Goal: Navigation & Orientation: Find specific page/section

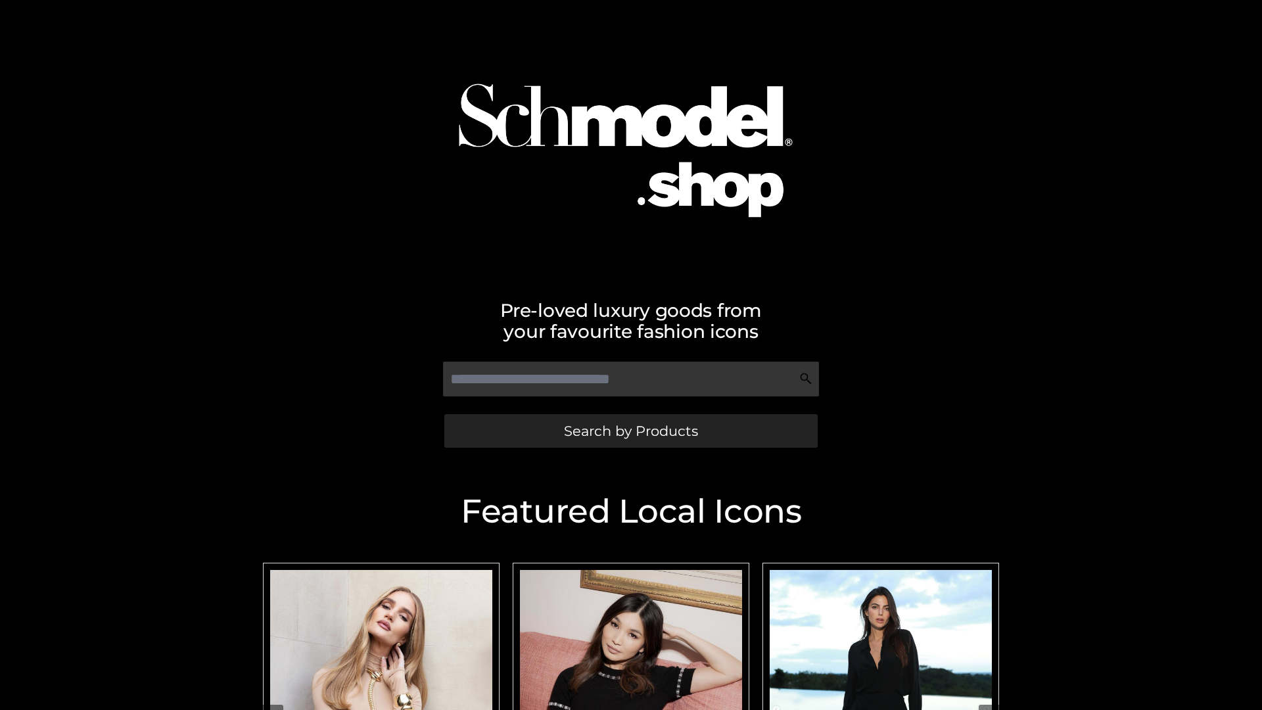
click at [631, 431] on span "Search by Products" at bounding box center [631, 431] width 134 height 14
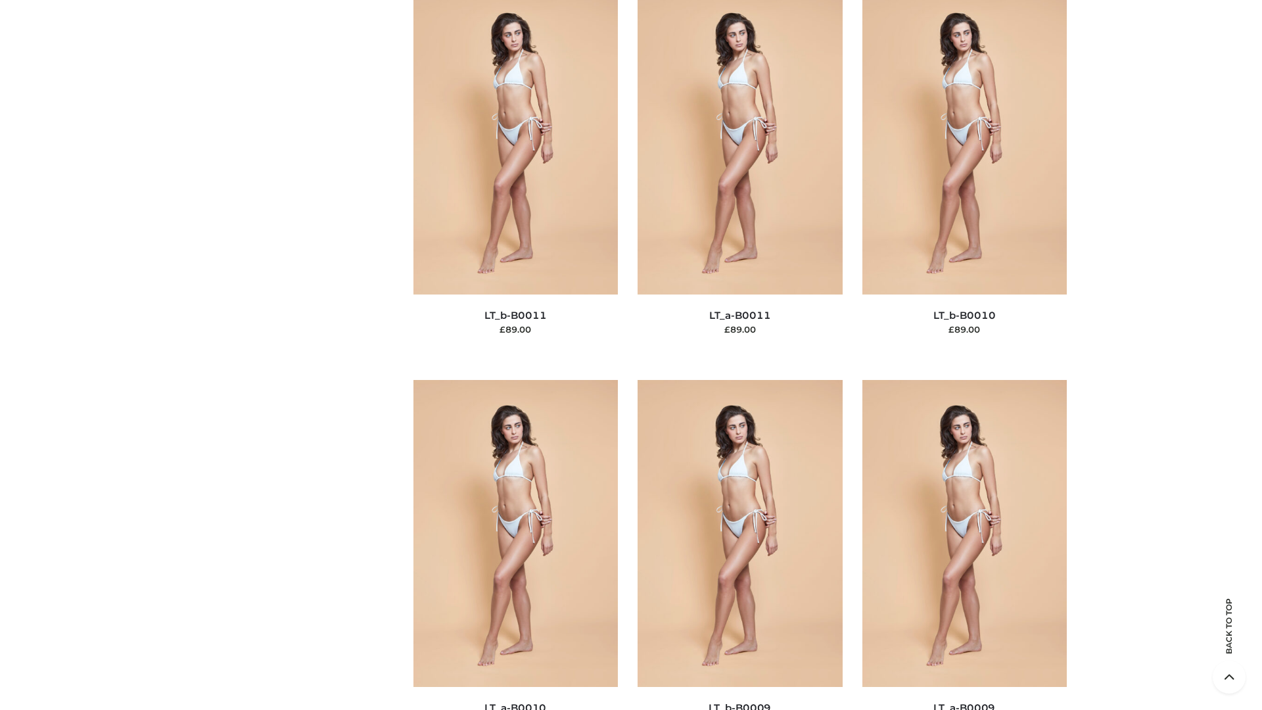
scroll to position [5905, 0]
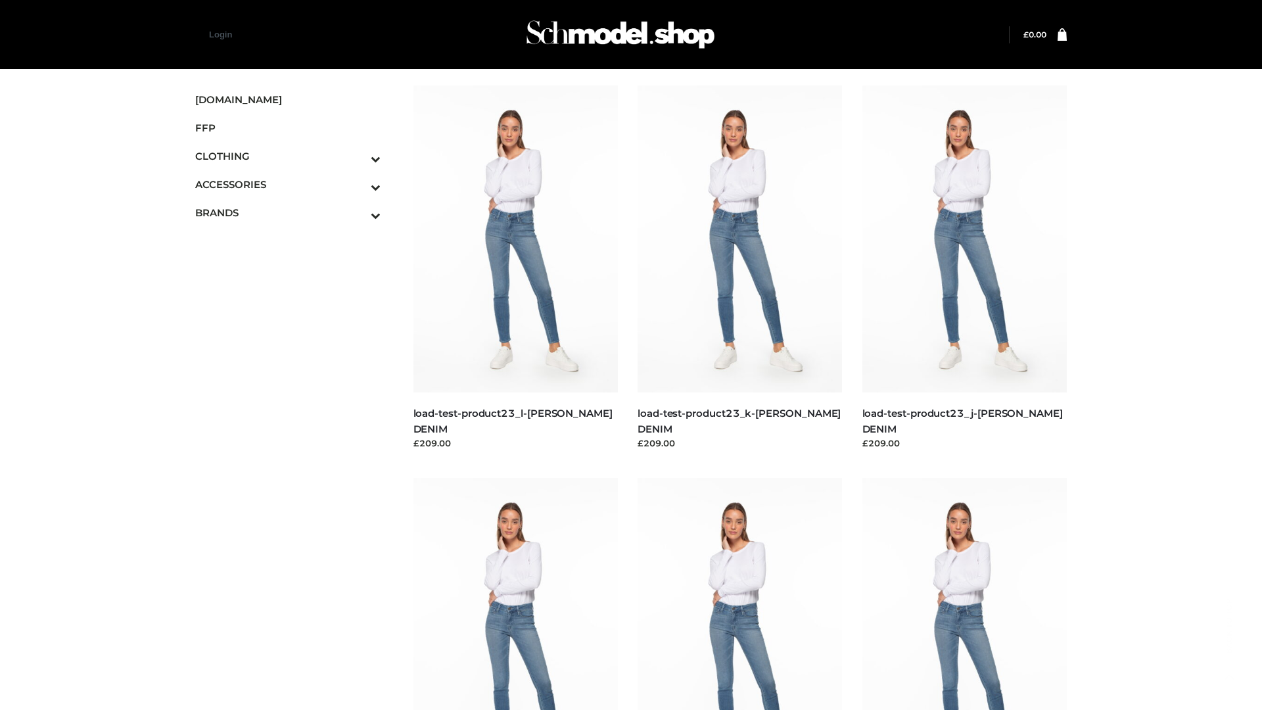
scroll to position [1153, 0]
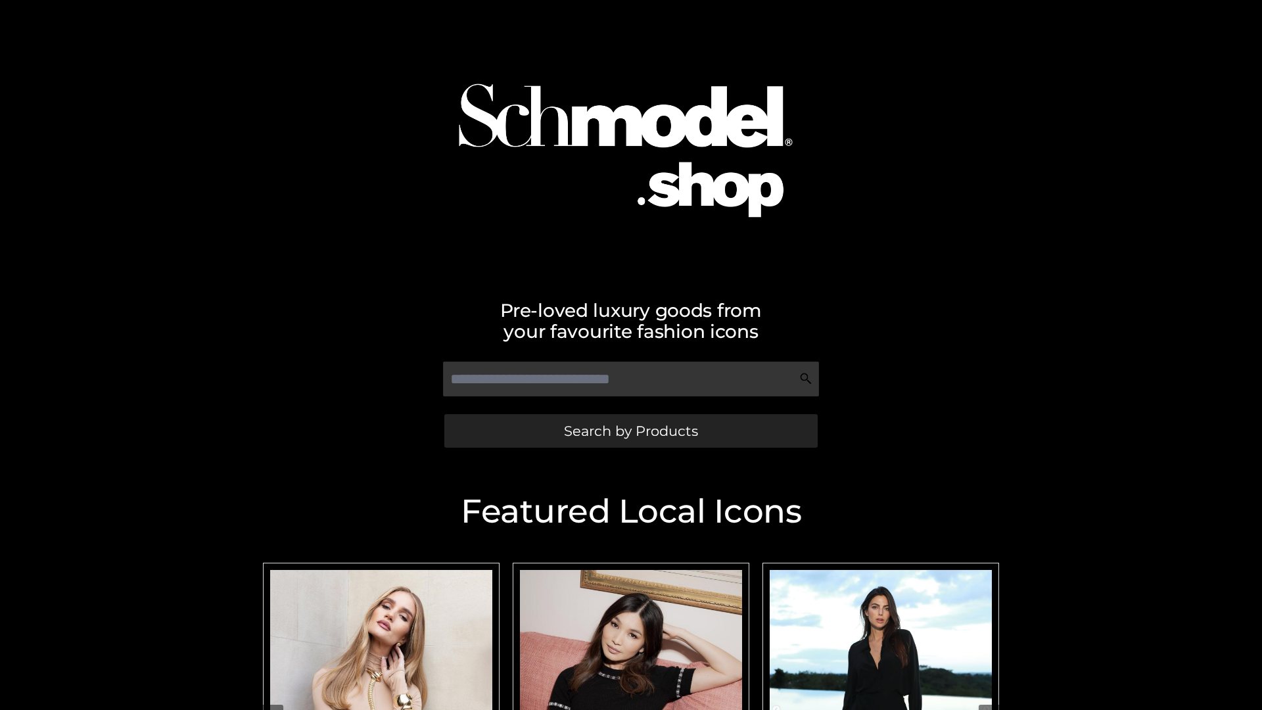
click at [631, 431] on span "Search by Products" at bounding box center [631, 431] width 134 height 14
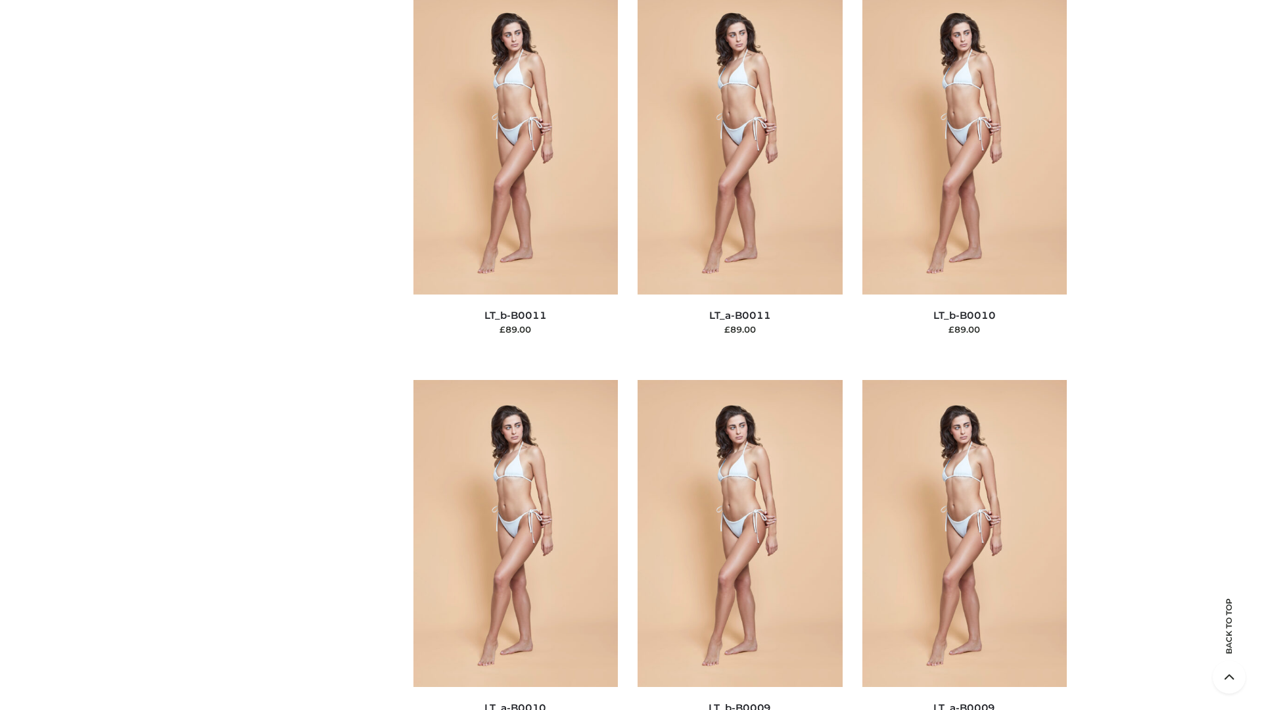
scroll to position [5905, 0]
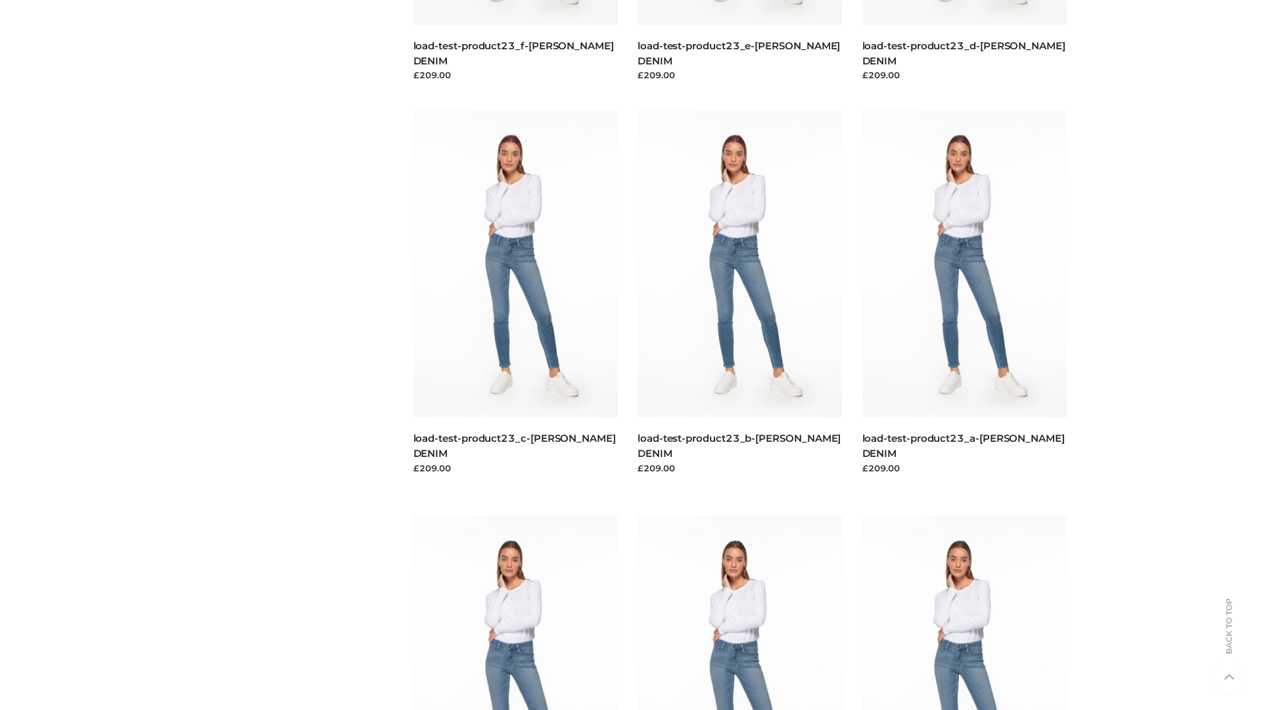
scroll to position [1153, 0]
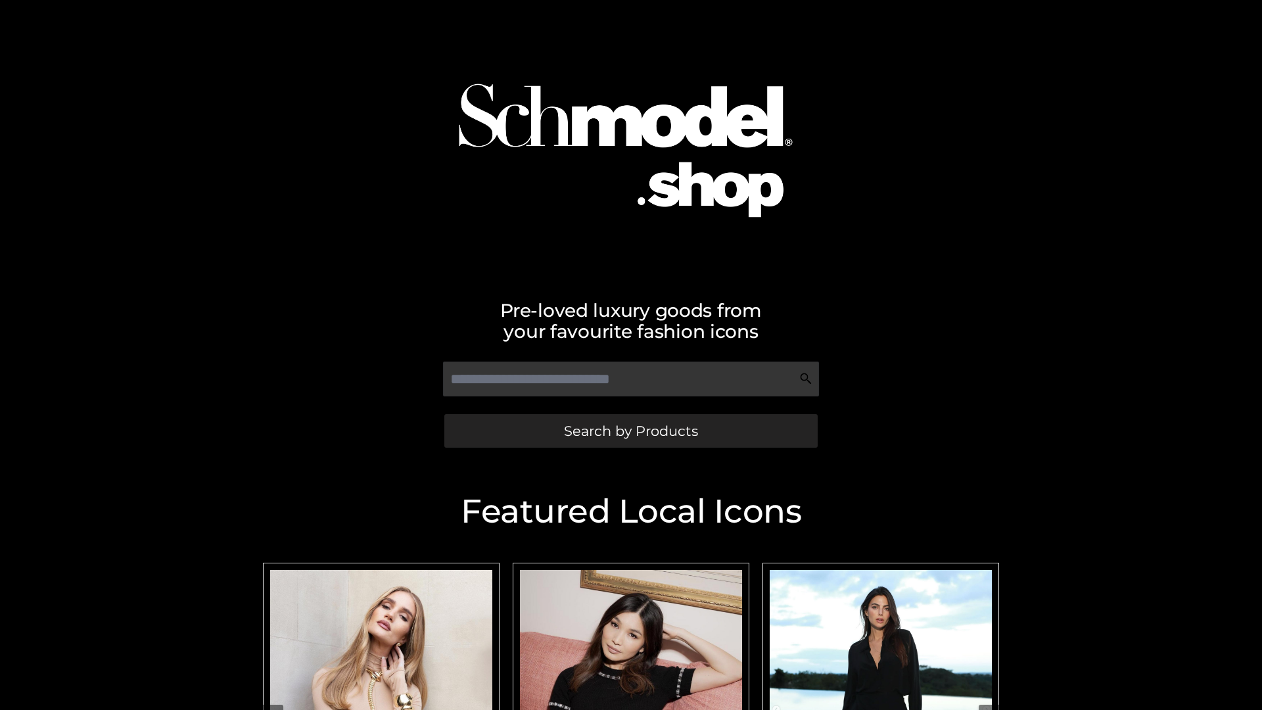
click at [631, 431] on span "Search by Products" at bounding box center [631, 431] width 134 height 14
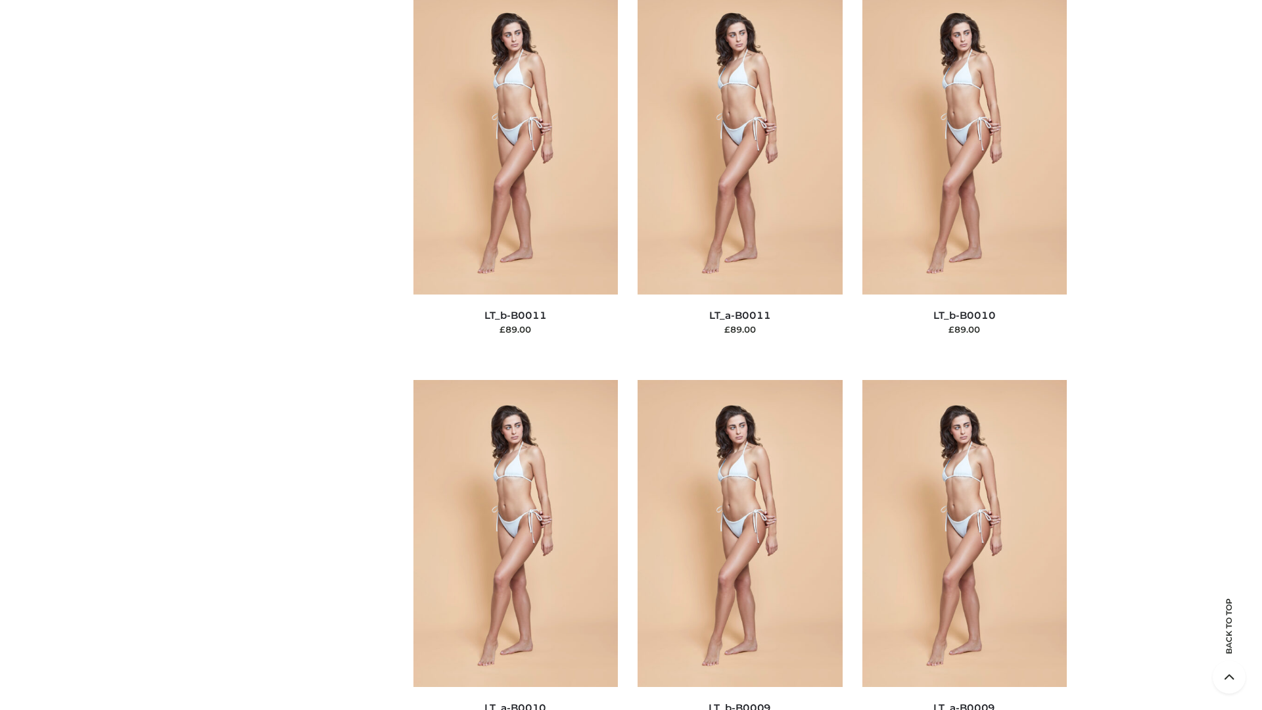
scroll to position [5905, 0]
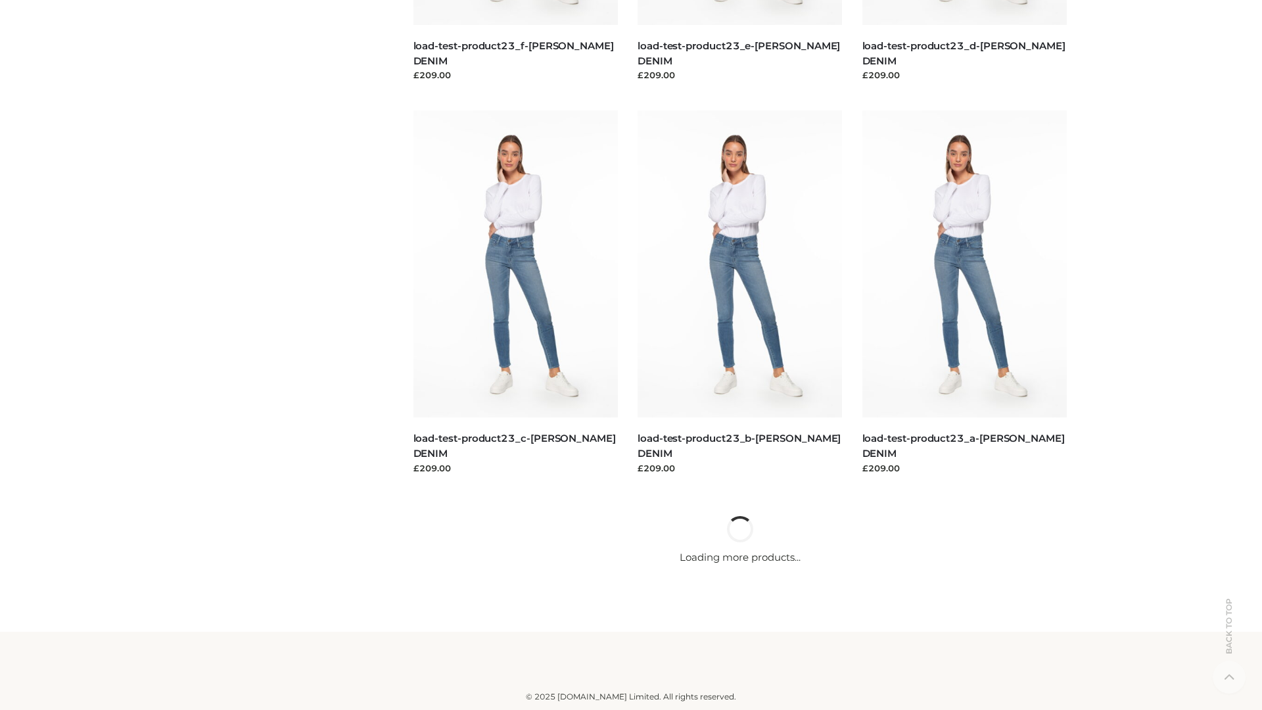
scroll to position [1153, 0]
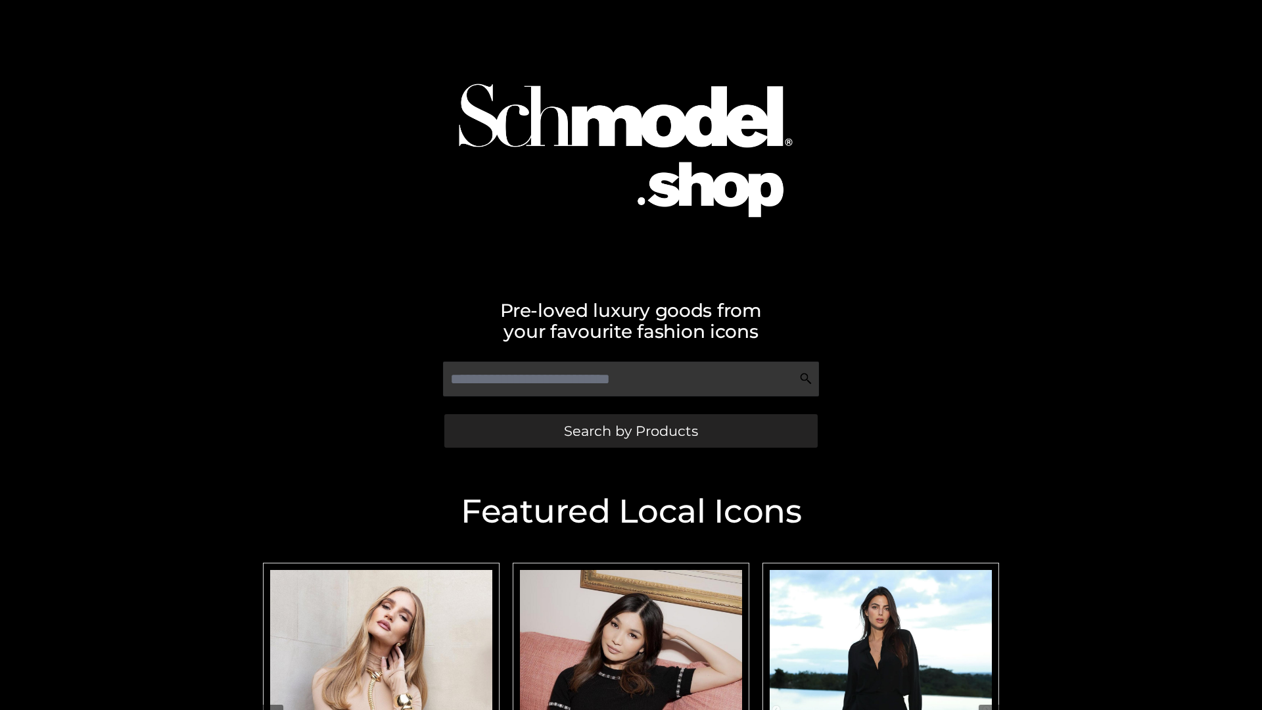
click at [631, 431] on span "Search by Products" at bounding box center [631, 431] width 134 height 14
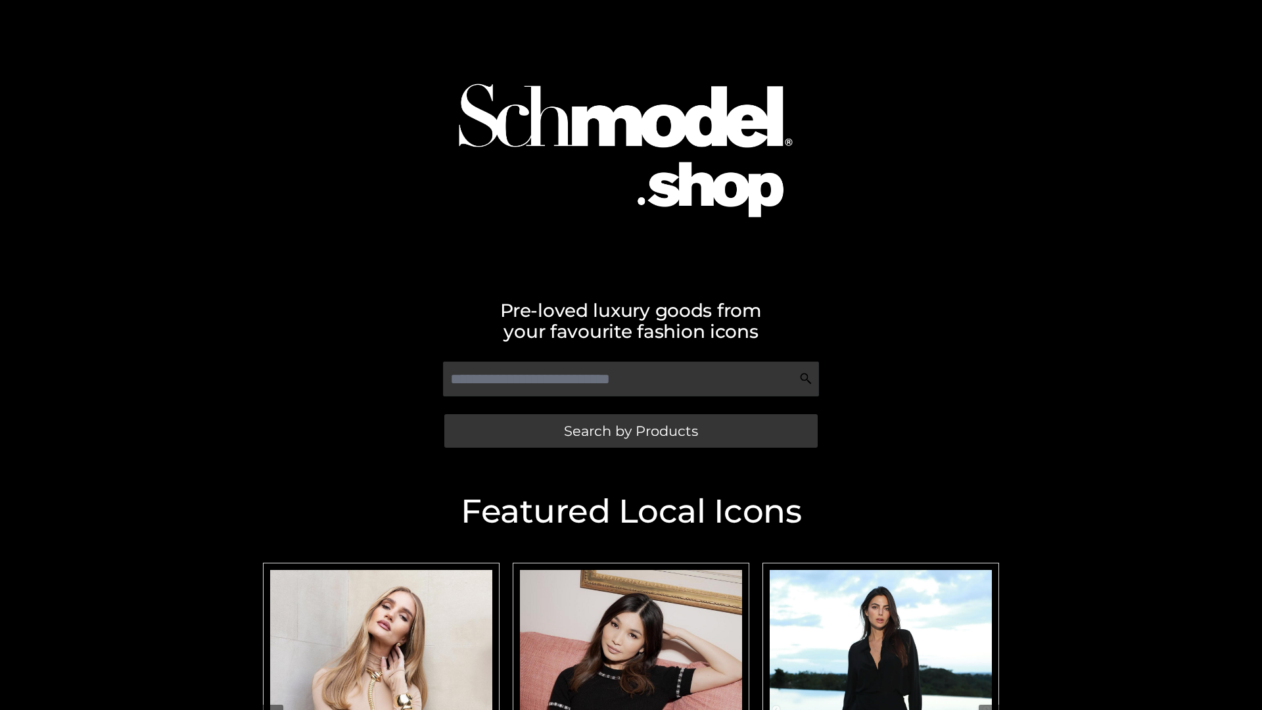
click at [631, 431] on span "Search by Products" at bounding box center [631, 431] width 134 height 14
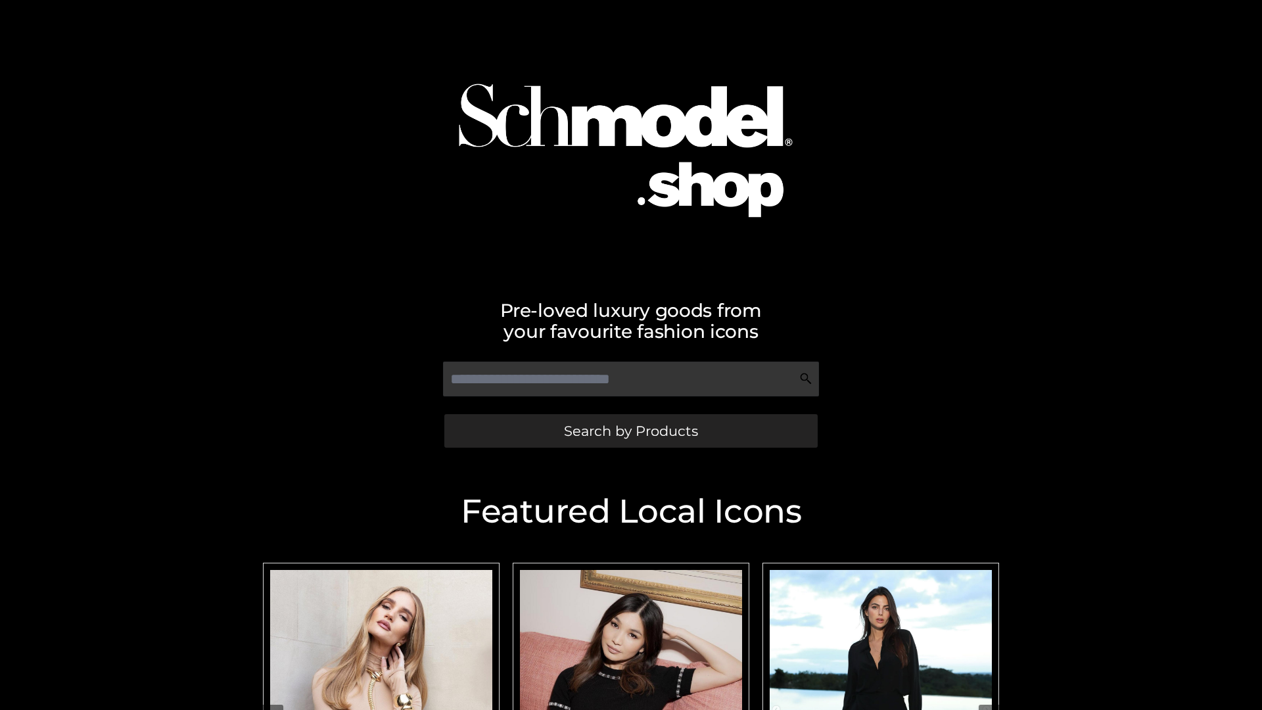
click at [631, 431] on span "Search by Products" at bounding box center [631, 431] width 134 height 14
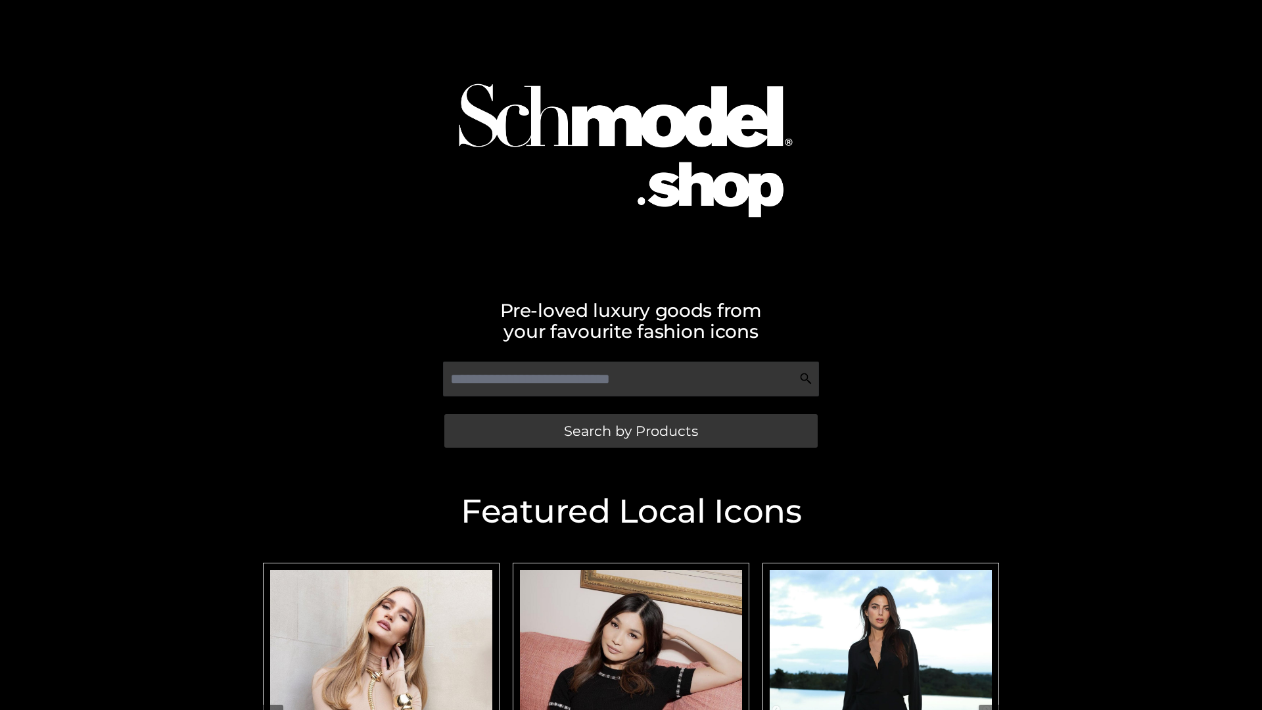
click at [631, 431] on span "Search by Products" at bounding box center [631, 431] width 134 height 14
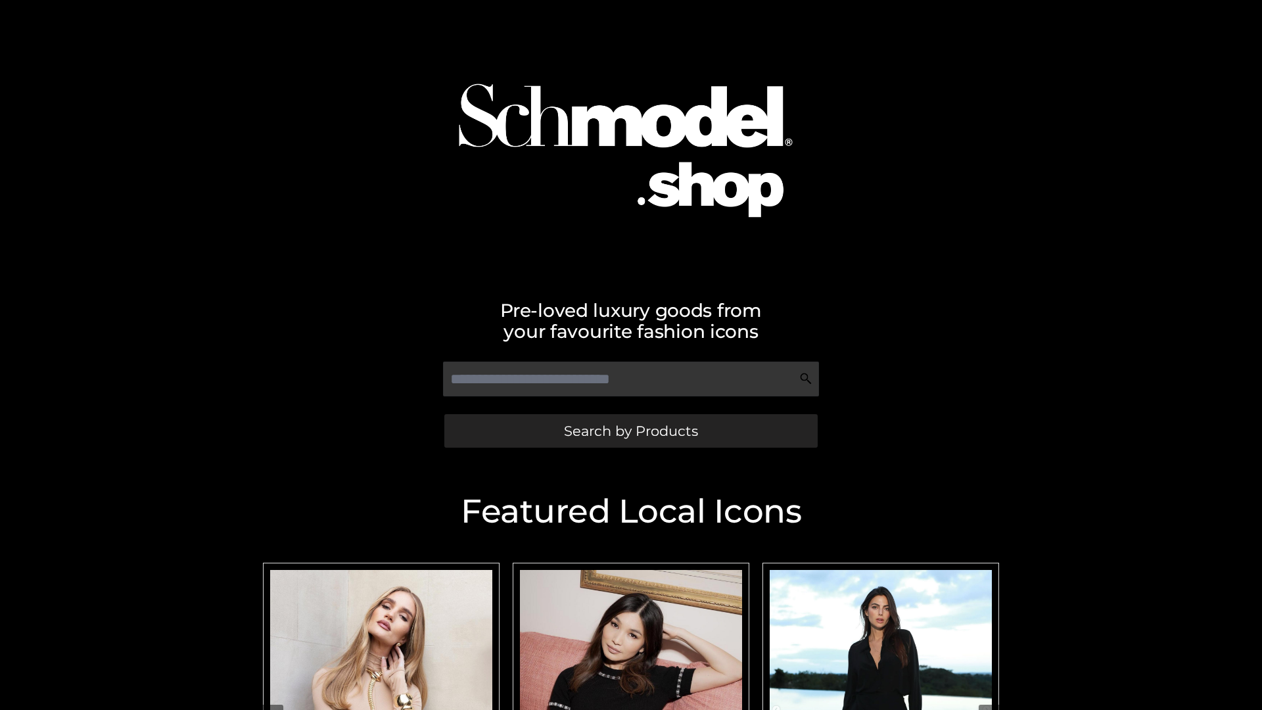
click at [631, 431] on span "Search by Products" at bounding box center [631, 431] width 134 height 14
